Goal: Task Accomplishment & Management: Manage account settings

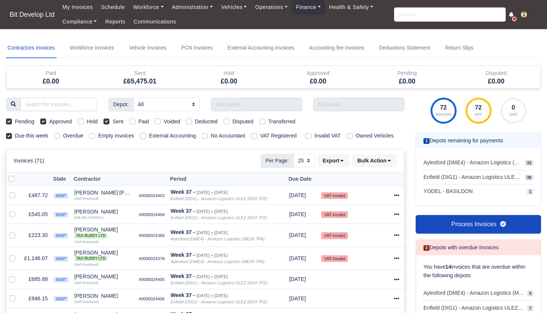
select select "25"
click at [421, 16] on input "search" at bounding box center [450, 14] width 112 height 14
type input "davi"
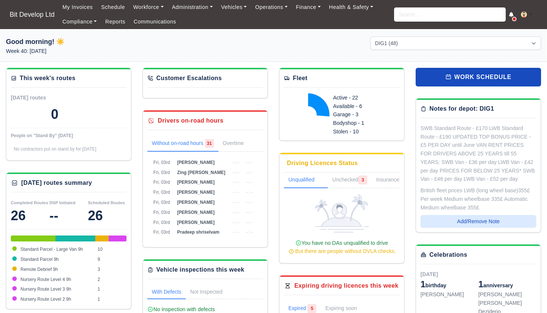
select select "2"
click at [423, 20] on input "search" at bounding box center [450, 14] width 112 height 14
type input "david"
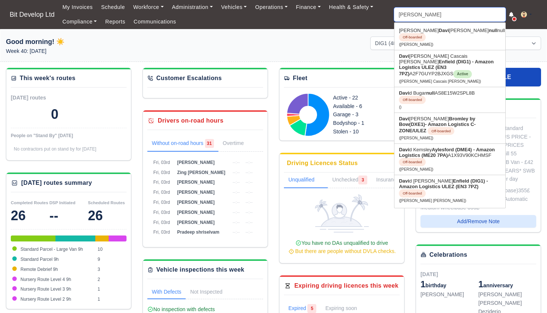
type input "david Andrade Cascais Goncalves"
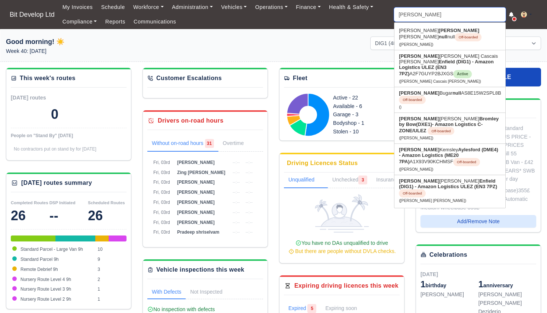
type input "David"
drag, startPoint x: 423, startPoint y: 20, endPoint x: 431, endPoint y: 57, distance: 37.2
click at [431, 57] on link "David Andrade Cascais Goncalves Enfield (DIG1) - Amazon Logistics ULEZ (EN3 7PZ…" at bounding box center [450, 68] width 111 height 36
type input "[PERSON_NAME] Cascais [PERSON_NAME]"
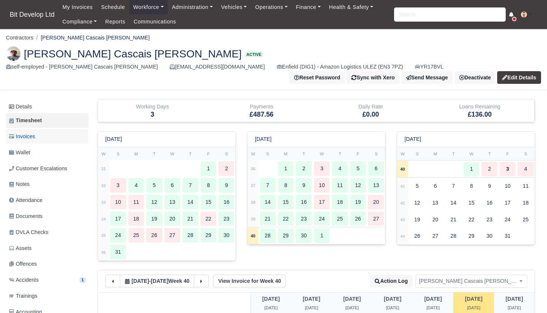
click at [35, 135] on span "Invoices" at bounding box center [22, 136] width 26 height 9
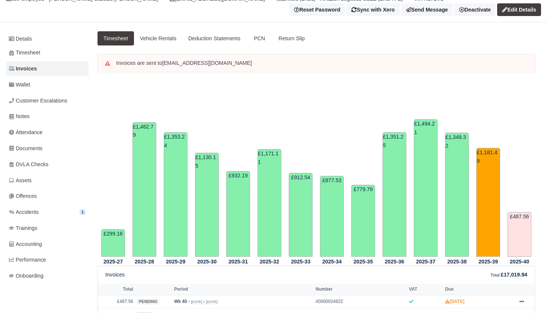
scroll to position [33, 0]
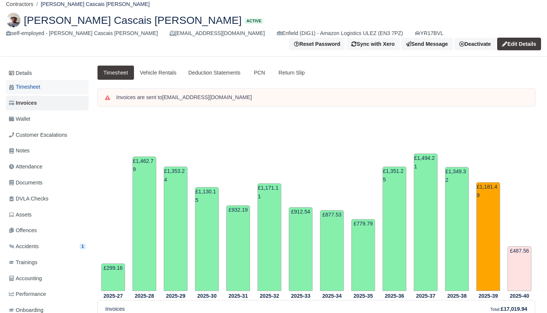
click at [38, 83] on span "Timesheet" at bounding box center [24, 87] width 31 height 9
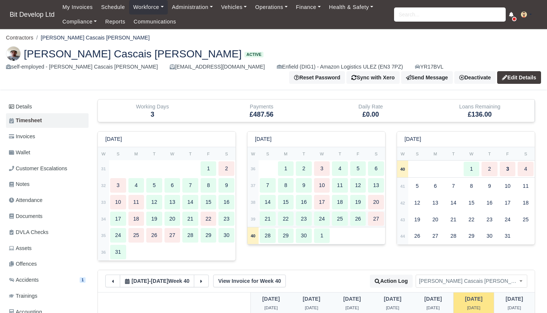
click at [253, 220] on td "39" at bounding box center [253, 218] width 11 height 17
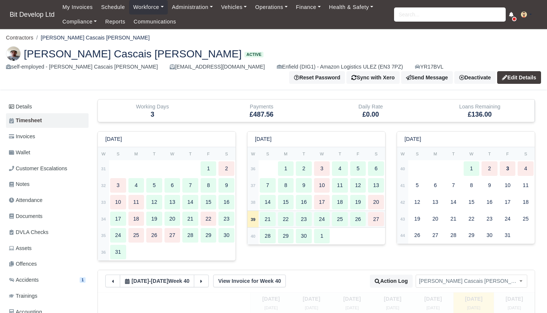
type input "52"
type input "40"
type input "53"
type input "31"
type input "53"
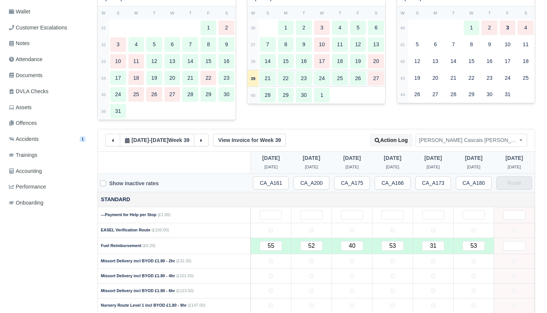
scroll to position [142, 0]
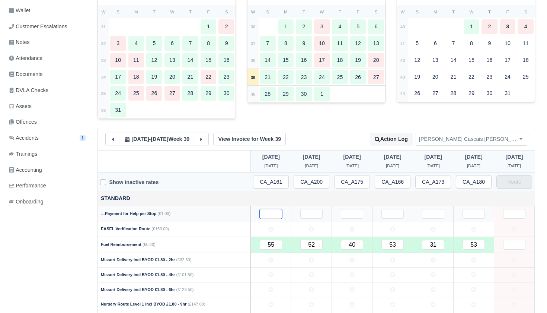
click at [263, 209] on input "text" at bounding box center [271, 214] width 22 height 10
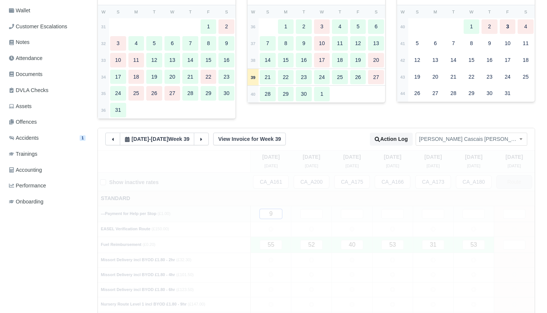
type input "95"
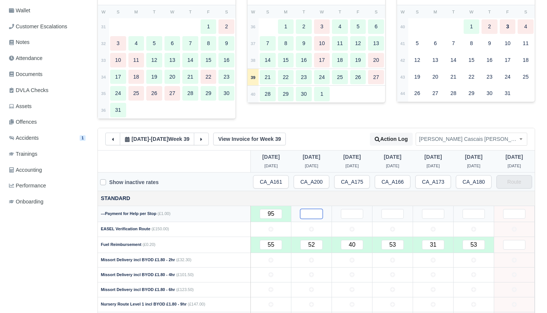
click at [321, 210] on input "text" at bounding box center [311, 214] width 22 height 10
click at [335, 128] on div "[DATE] - [DATE] Week 39 View Invoice for Week 39 Action Log Switch driver [PERS…" at bounding box center [316, 139] width 437 height 22
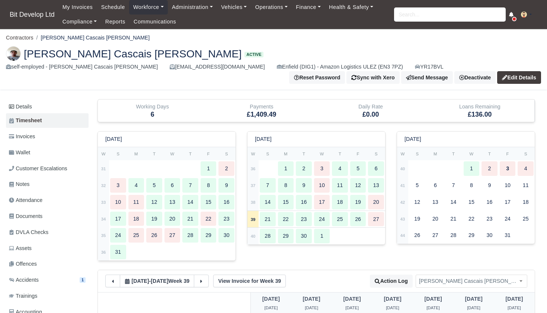
scroll to position [0, 0]
